Goal: Navigation & Orientation: Find specific page/section

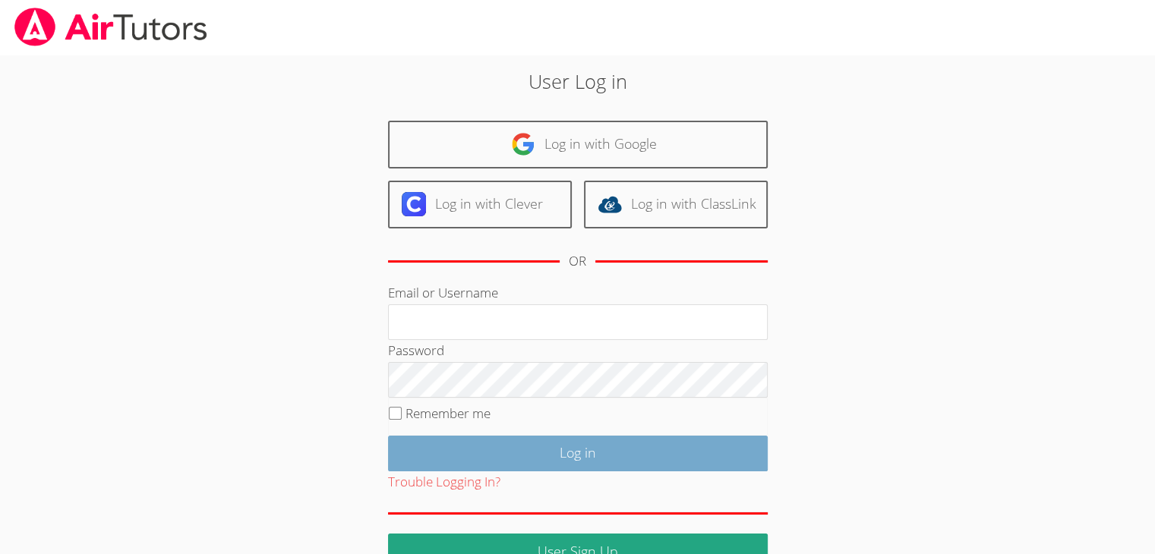
type input "krystalrose.machado@gmail.com"
click at [513, 463] on input "Log in" at bounding box center [578, 454] width 380 height 36
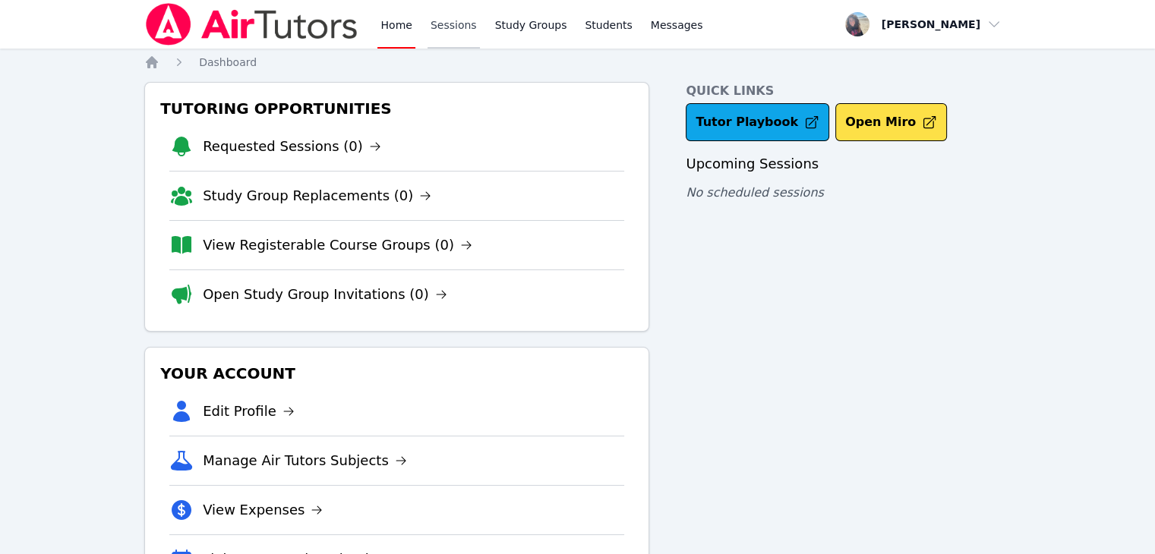
click at [447, 27] on link "Sessions" at bounding box center [454, 24] width 52 height 49
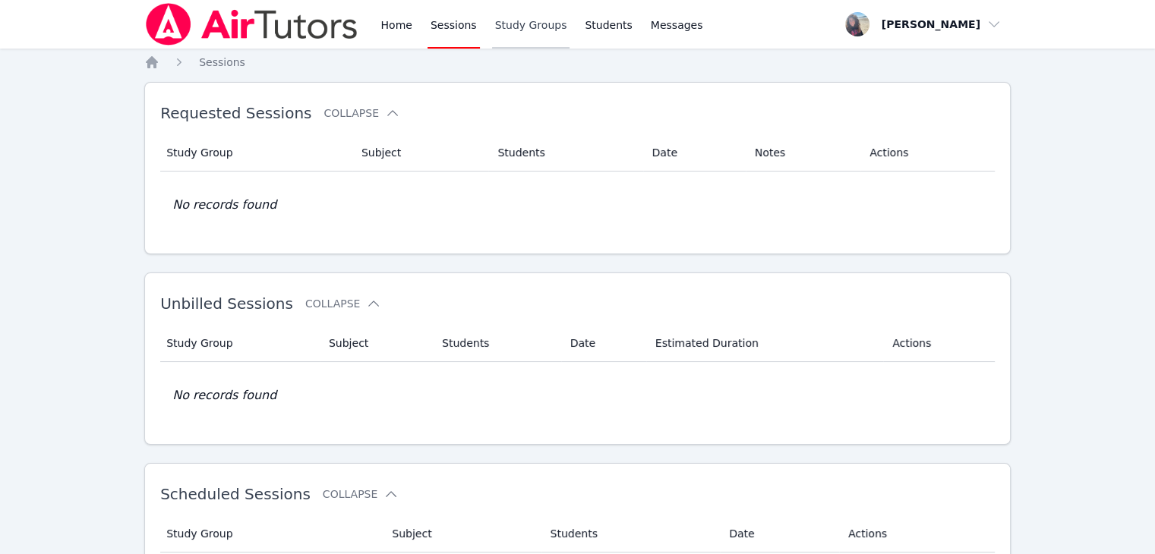
click at [519, 22] on link "Study Groups" at bounding box center [531, 24] width 78 height 49
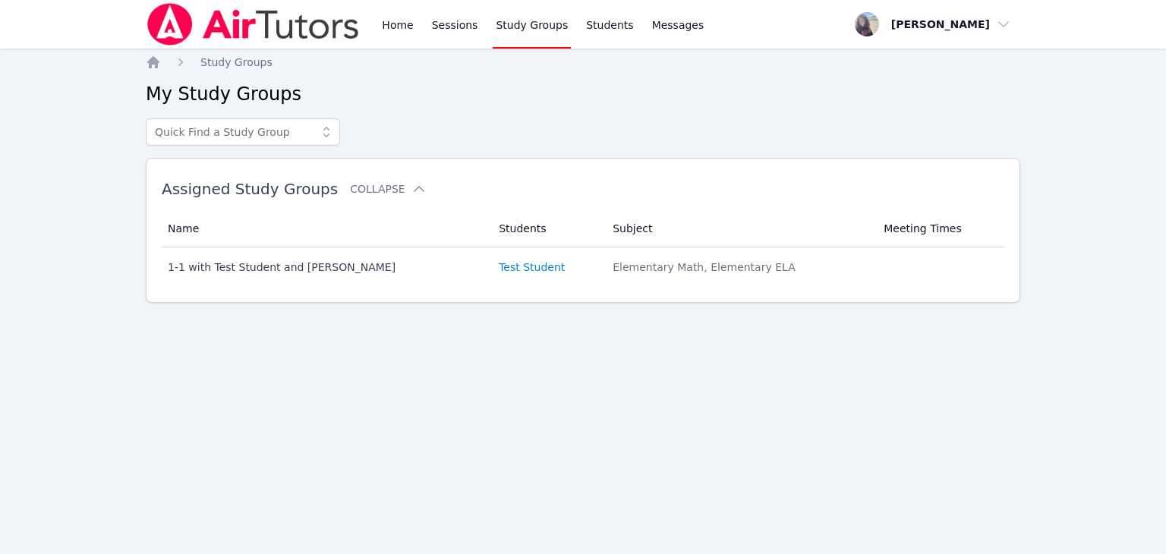
click at [617, 23] on div "Home Sessions Study Groups Students Messages" at bounding box center [543, 24] width 328 height 49
click at [663, 28] on span "Messages" at bounding box center [678, 24] width 52 height 15
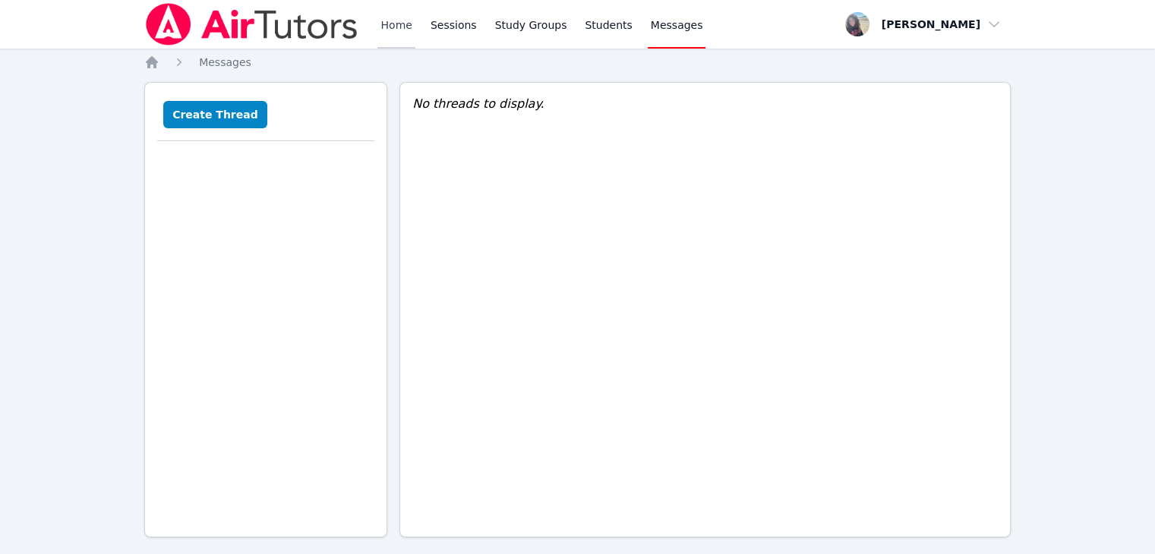
click at [401, 28] on link "Home" at bounding box center [395, 24] width 37 height 49
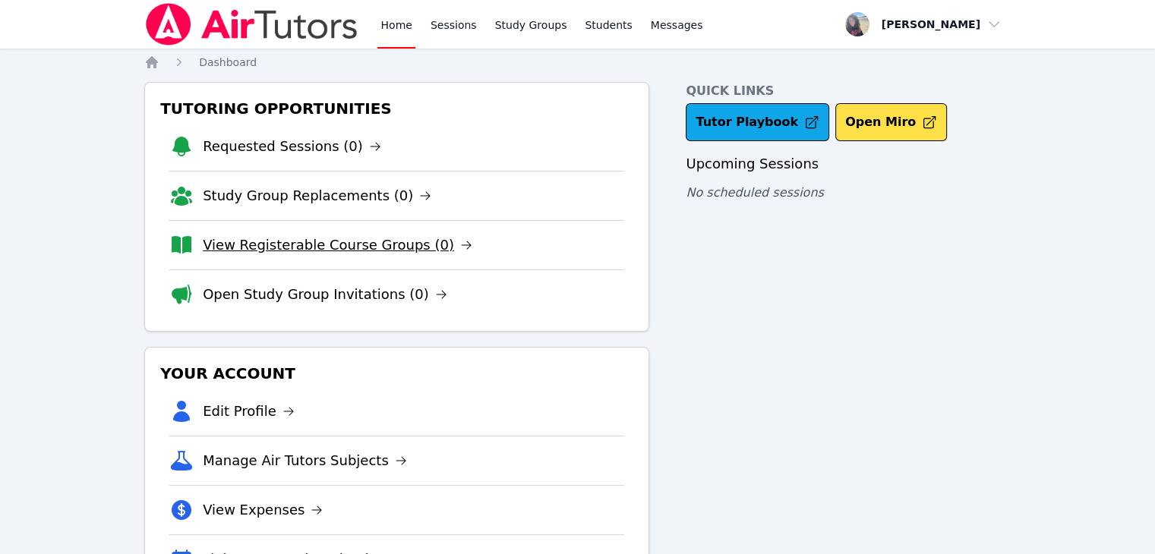
click at [327, 247] on link "View Registerable Course Groups (0)" at bounding box center [338, 245] width 270 height 21
